Goal: Find specific page/section: Find specific page/section

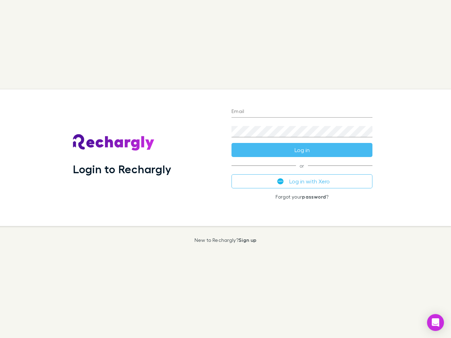
click at [225, 169] on div "Login to Rechargly" at bounding box center [146, 157] width 158 height 137
click at [302, 112] on input "Email" at bounding box center [301, 111] width 141 height 11
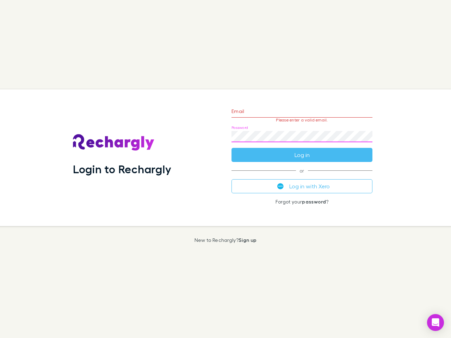
click at [302, 150] on form "Email Please enter a valid email. Password Log in" at bounding box center [301, 131] width 141 height 61
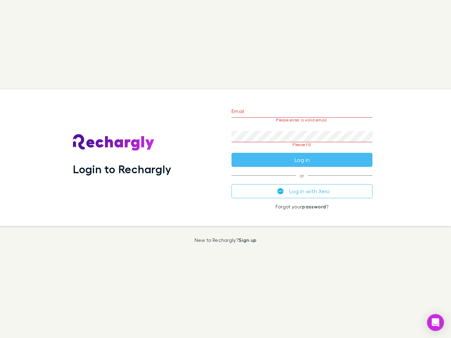
click at [302, 181] on div "Email Please enter a valid email. Password Please fill Log in or Log in with Xe…" at bounding box center [302, 157] width 152 height 137
click at [435, 322] on icon "Open Intercom Messenger" at bounding box center [435, 322] width 7 height 8
